Goal: Task Accomplishment & Management: Use online tool/utility

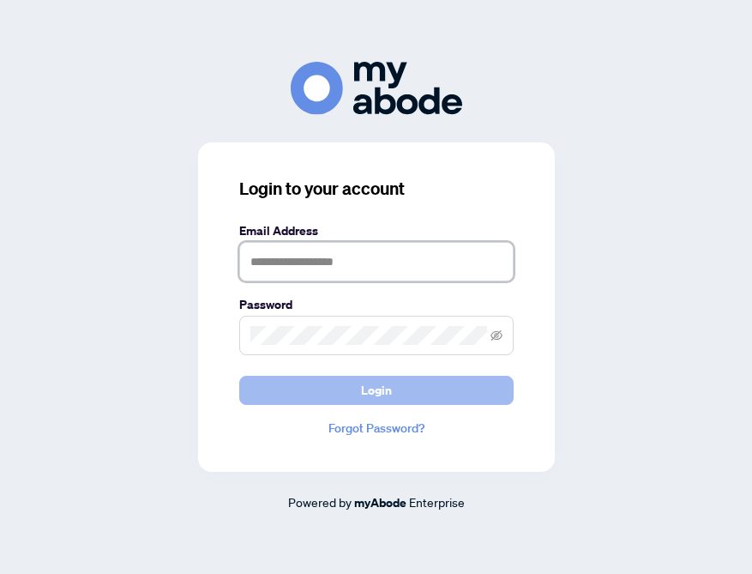
type input "**********"
click at [375, 391] on span "Login" at bounding box center [376, 390] width 31 height 27
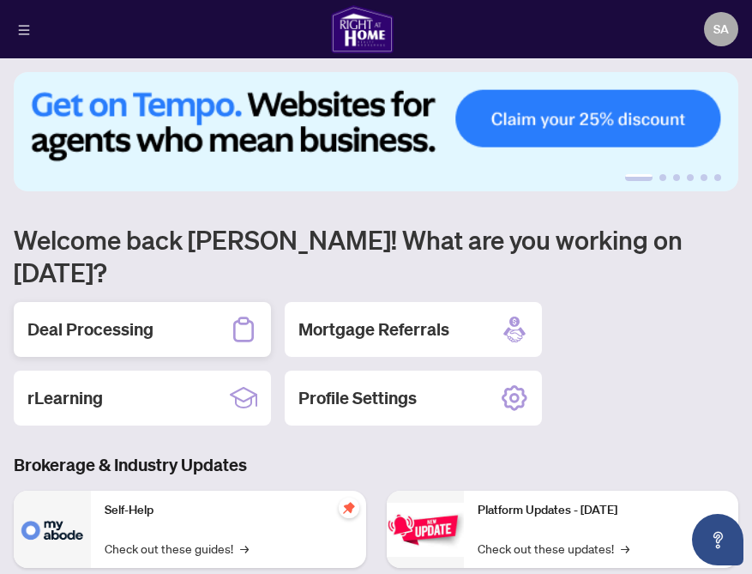
click at [81, 317] on h2 "Deal Processing" at bounding box center [90, 329] width 126 height 24
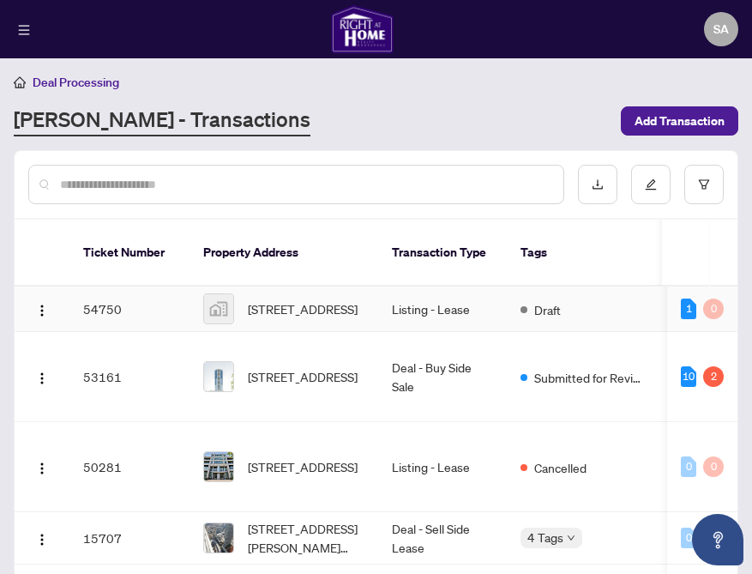
click at [143, 295] on td "54750" at bounding box center [129, 309] width 120 height 45
click at [225, 300] on img at bounding box center [218, 308] width 29 height 29
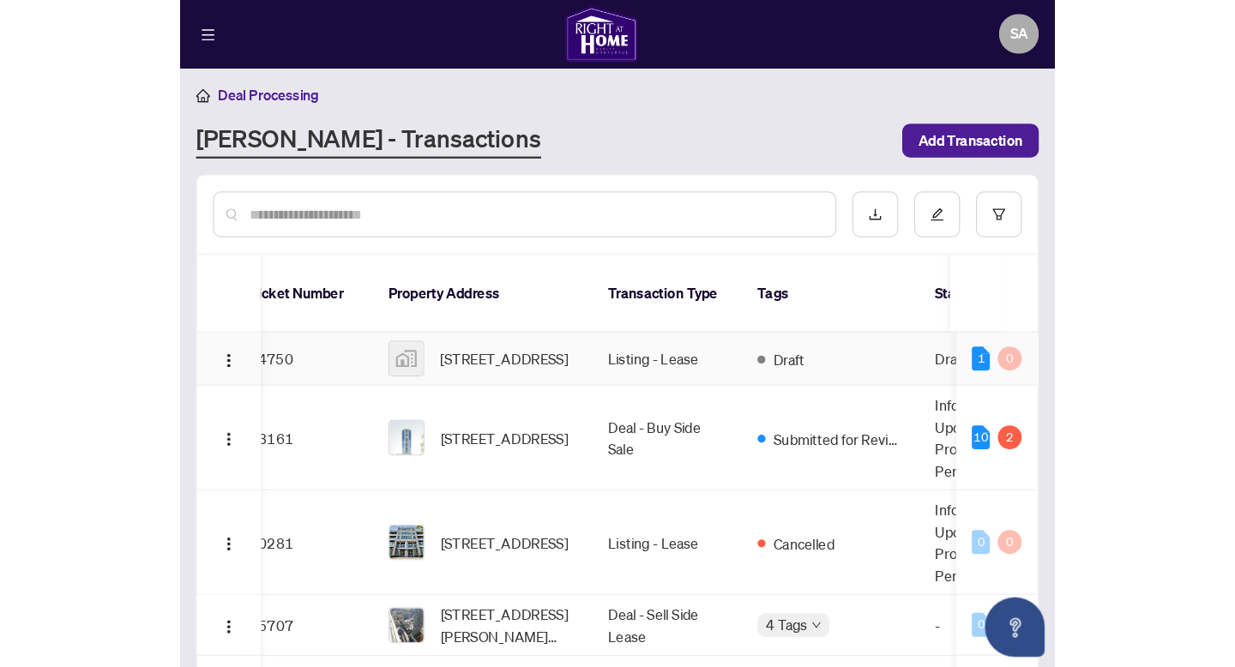
scroll to position [0, 23]
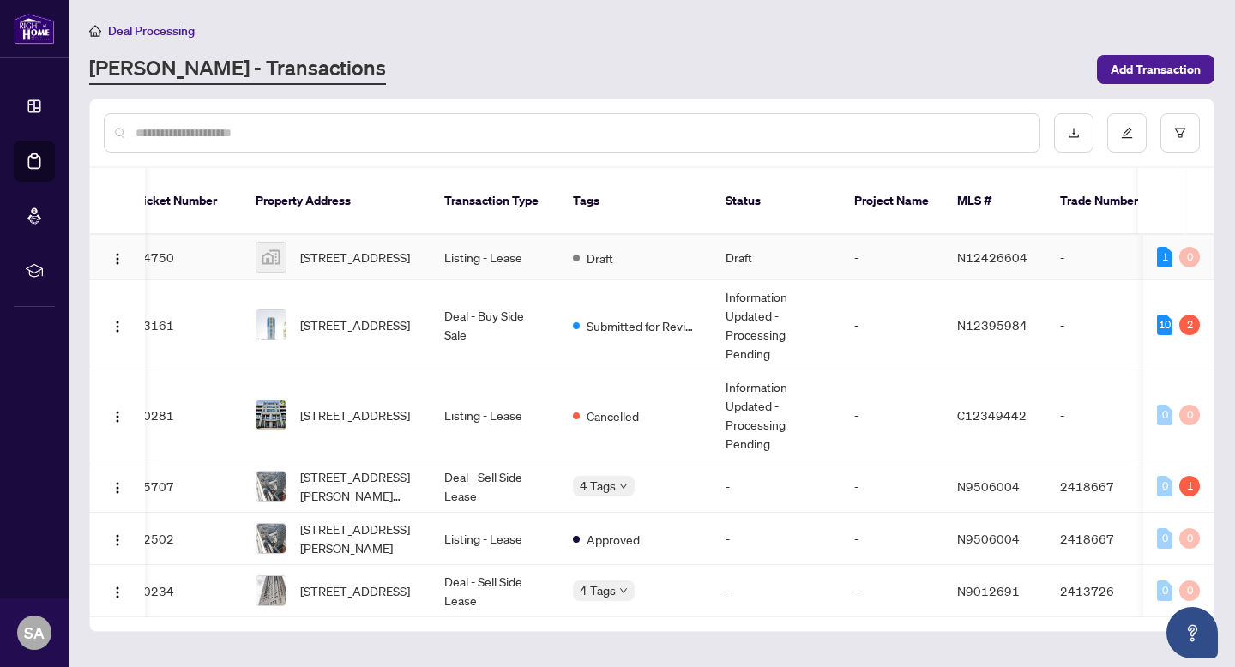
click at [442, 244] on td "Listing - Lease" at bounding box center [495, 257] width 129 height 45
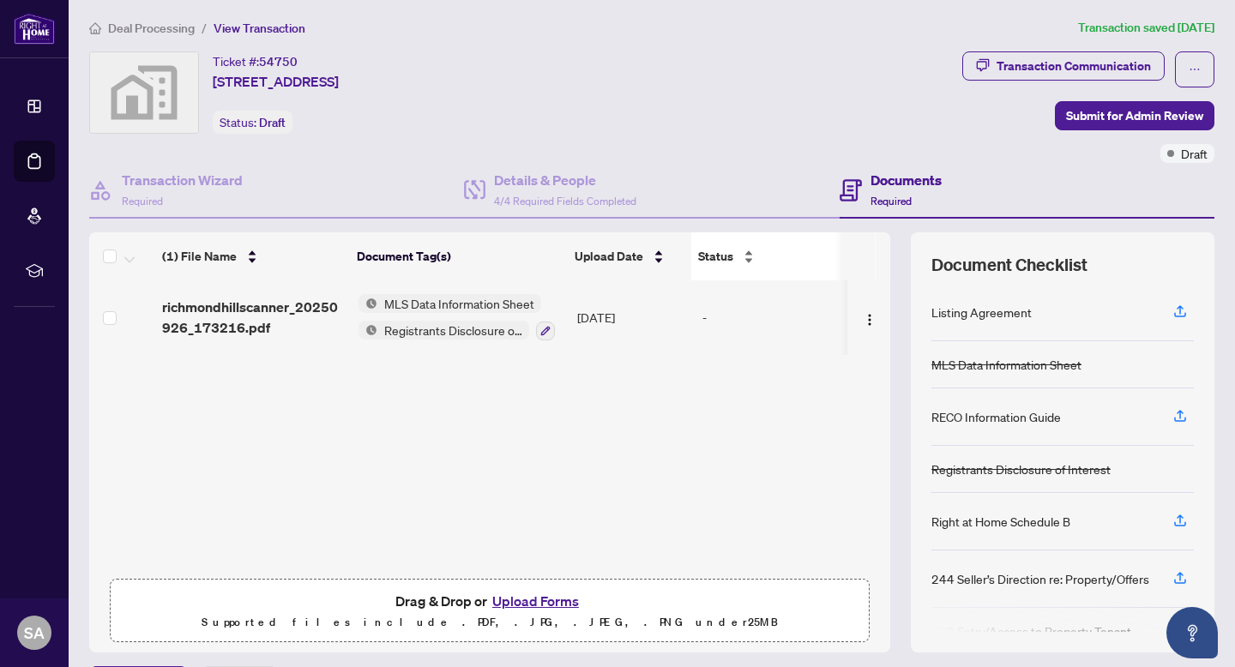
click at [750, 257] on div "Status" at bounding box center [766, 256] width 137 height 19
click at [750, 258] on div "Status" at bounding box center [766, 256] width 137 height 19
click at [751, 319] on img "button" at bounding box center [870, 320] width 14 height 14
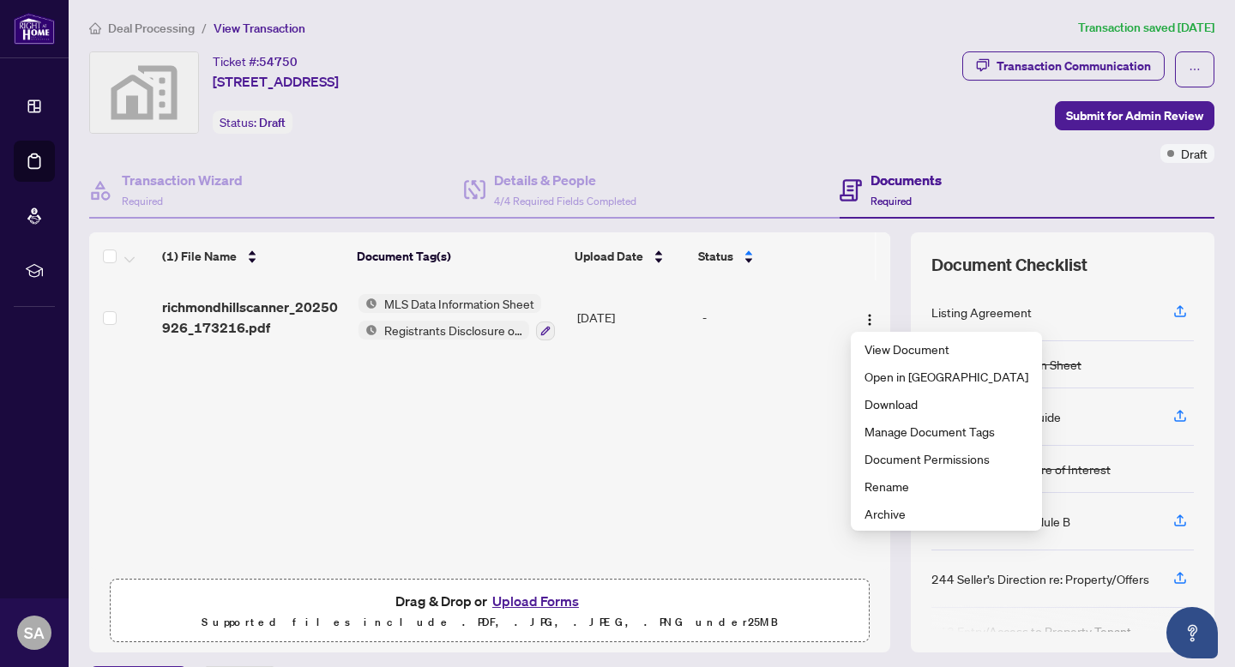
click at [315, 468] on div "(1) File Name Document Tag(s) Upload Date Status richmondhillscanner_20250926_1…" at bounding box center [489, 426] width 801 height 290
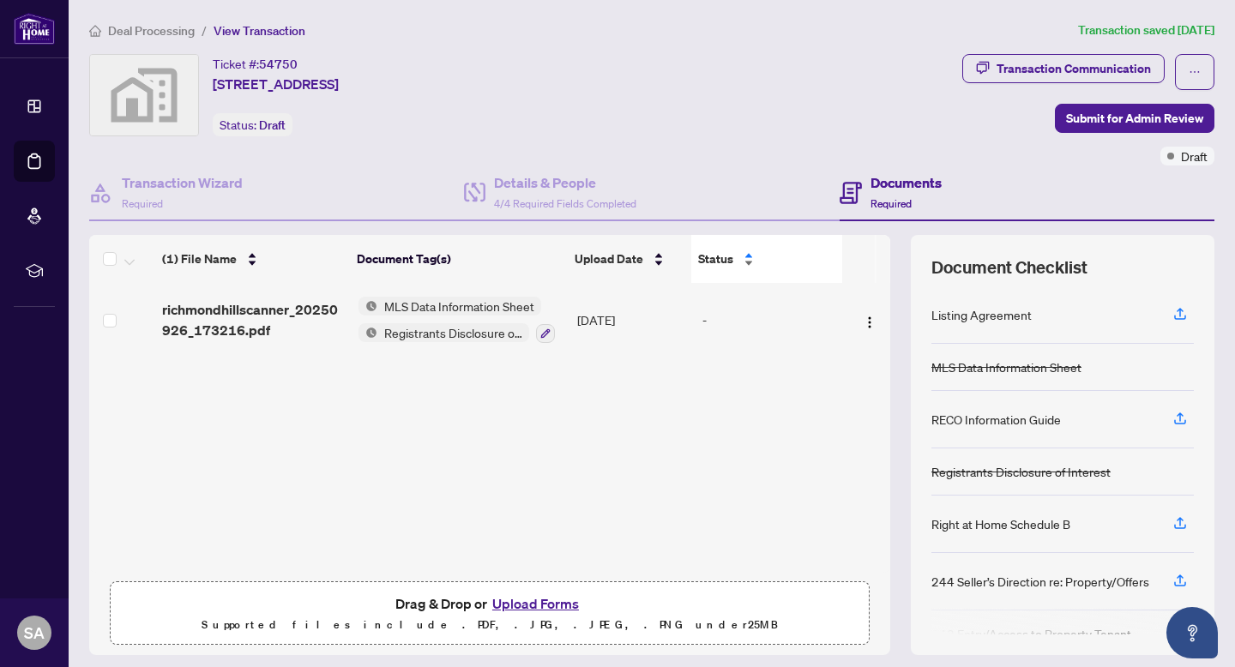
click at [749, 260] on div "Status" at bounding box center [766, 259] width 137 height 19
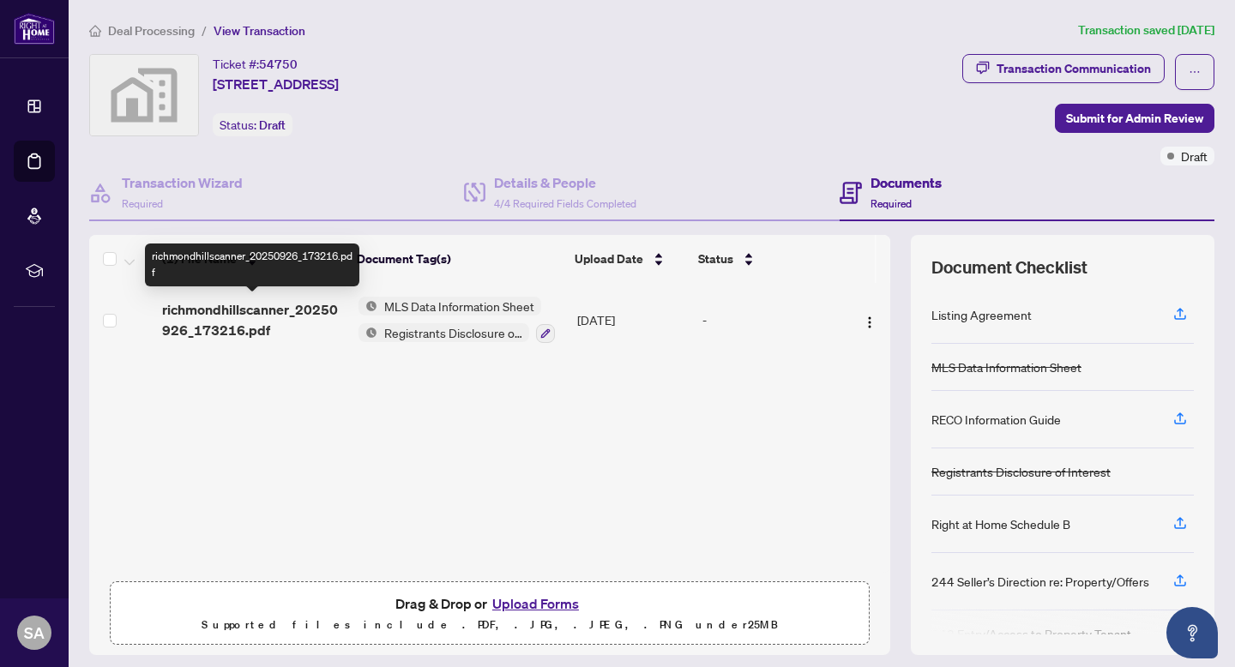
click at [233, 307] on span "richmondhillscanner_20250926_173216.pdf" at bounding box center [253, 319] width 183 height 41
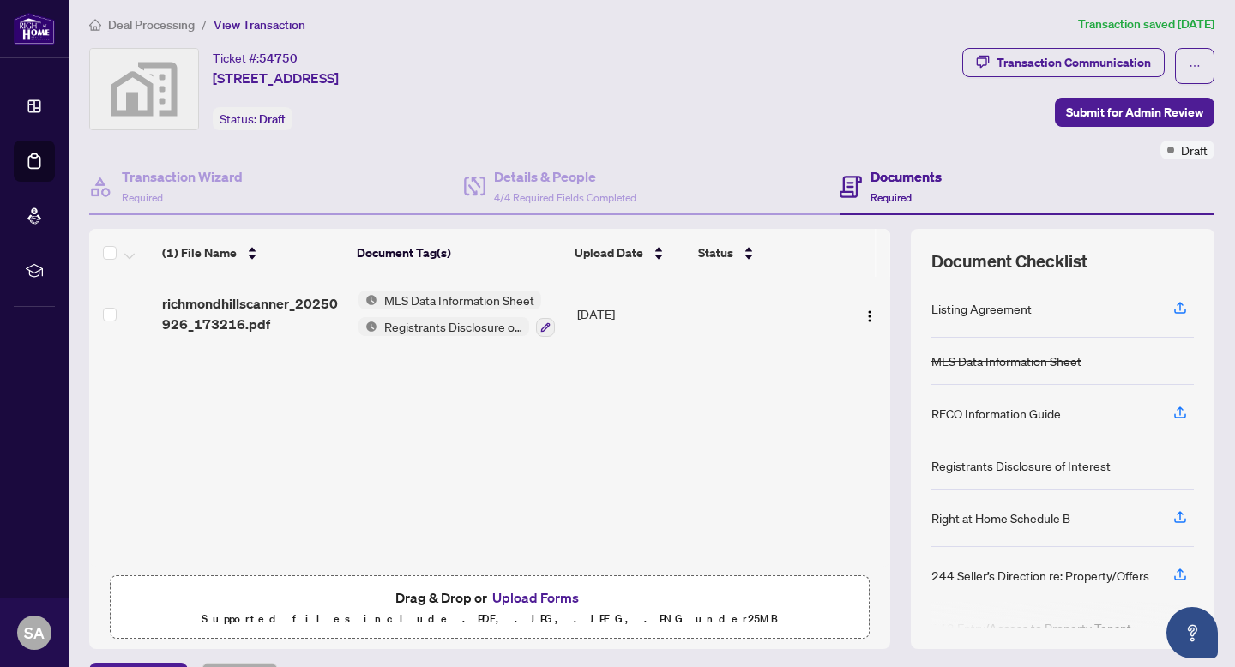
scroll to position [50, 0]
